Goal: Task Accomplishment & Management: Manage account settings

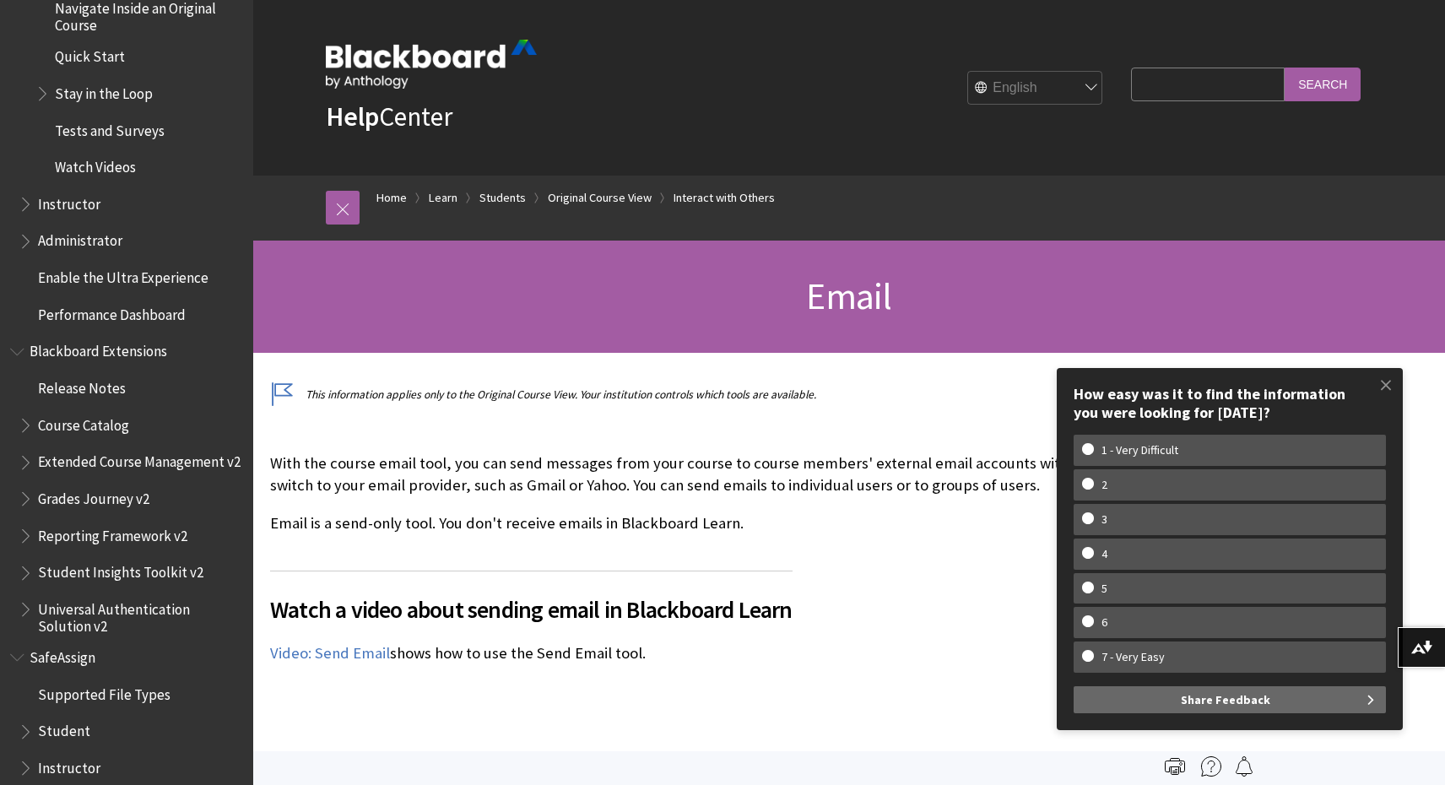
scroll to position [2834, 0]
click at [392, 199] on link "Home" at bounding box center [391, 197] width 30 height 21
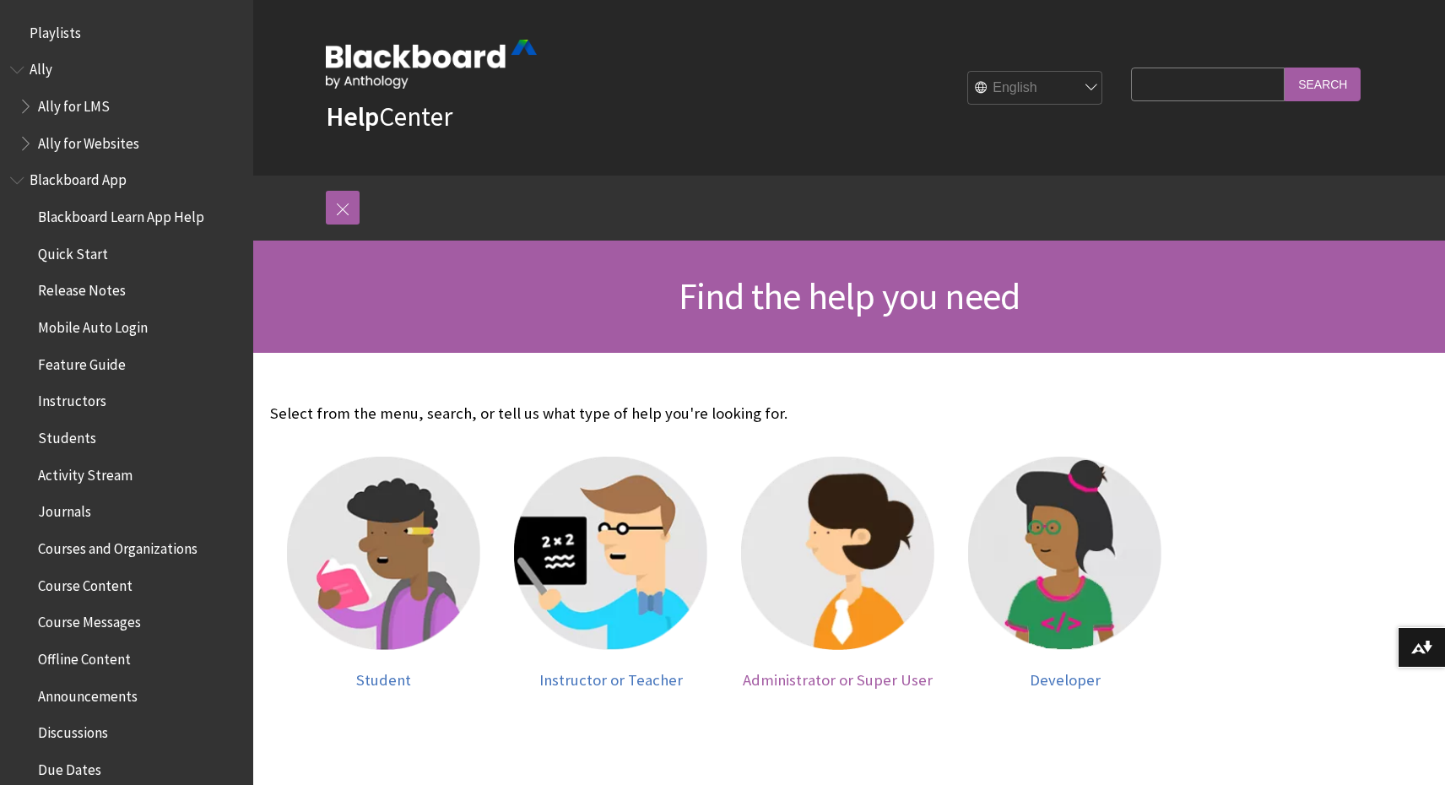
click at [849, 544] on img at bounding box center [837, 552] width 193 height 193
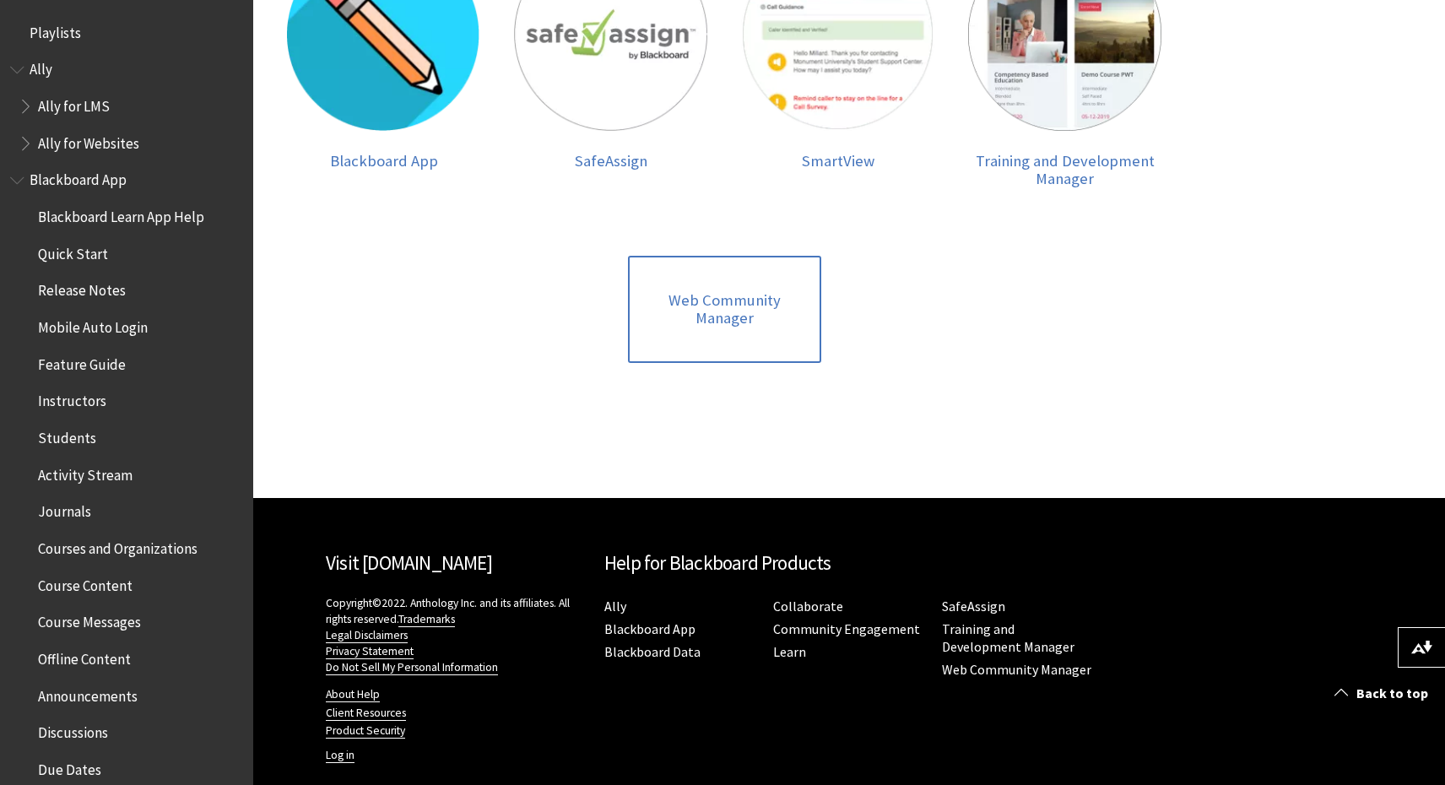
scroll to position [817, 0]
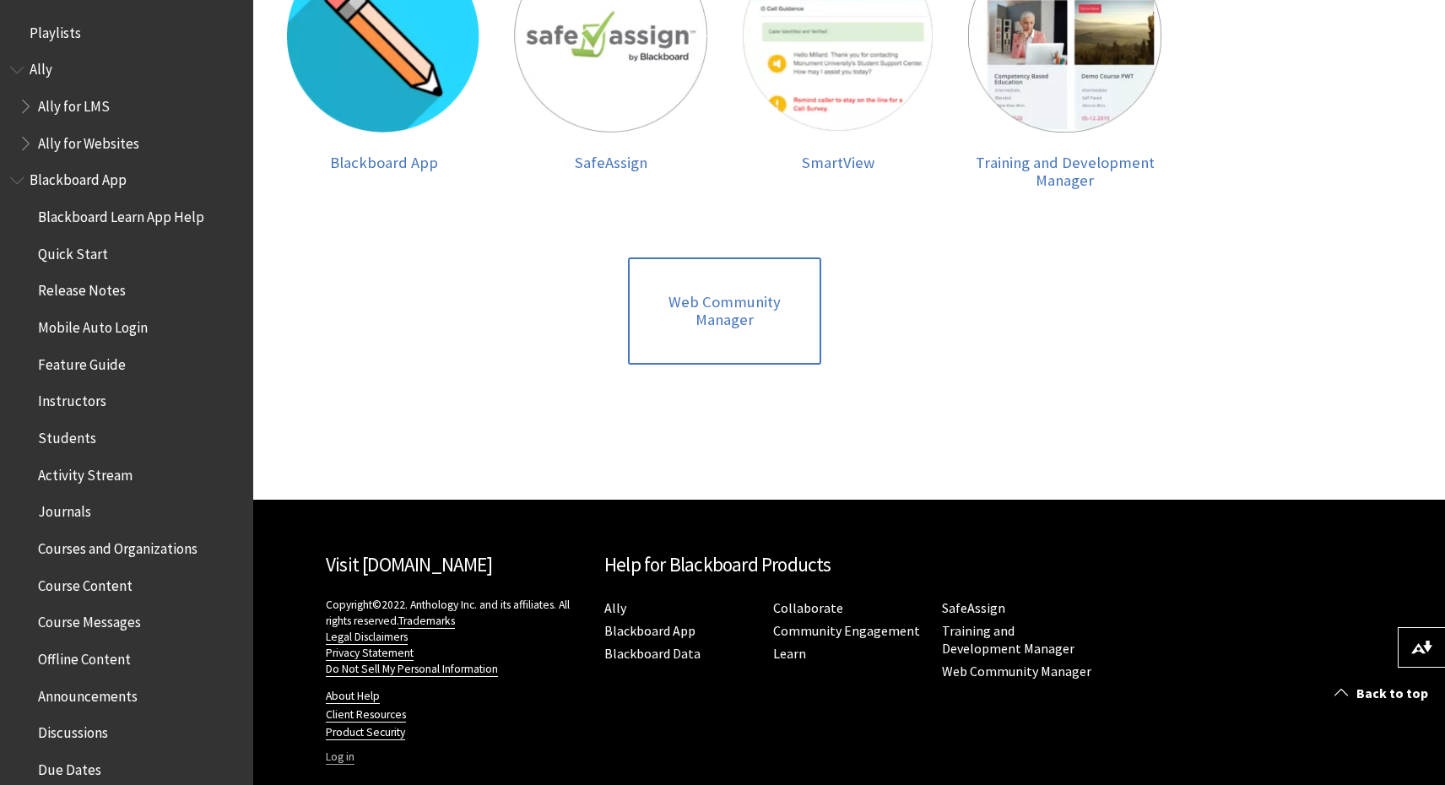
click at [343, 749] on link "Log in" at bounding box center [340, 756] width 29 height 15
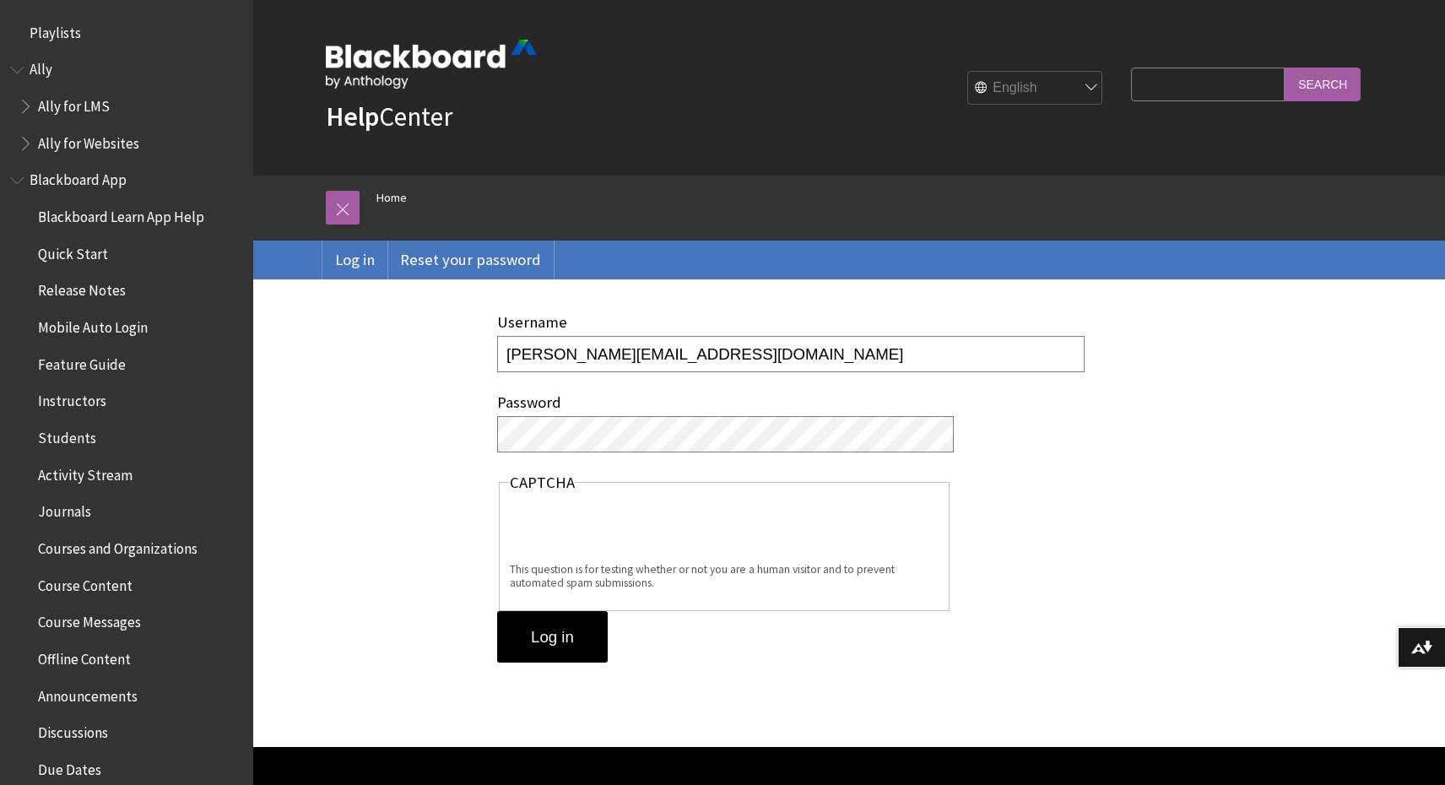
type input "klee@tvusd.us"
click at [542, 638] on input "Log in" at bounding box center [552, 637] width 111 height 52
click at [551, 635] on input "Log in" at bounding box center [552, 637] width 111 height 52
